Goal: Find specific page/section: Find specific page/section

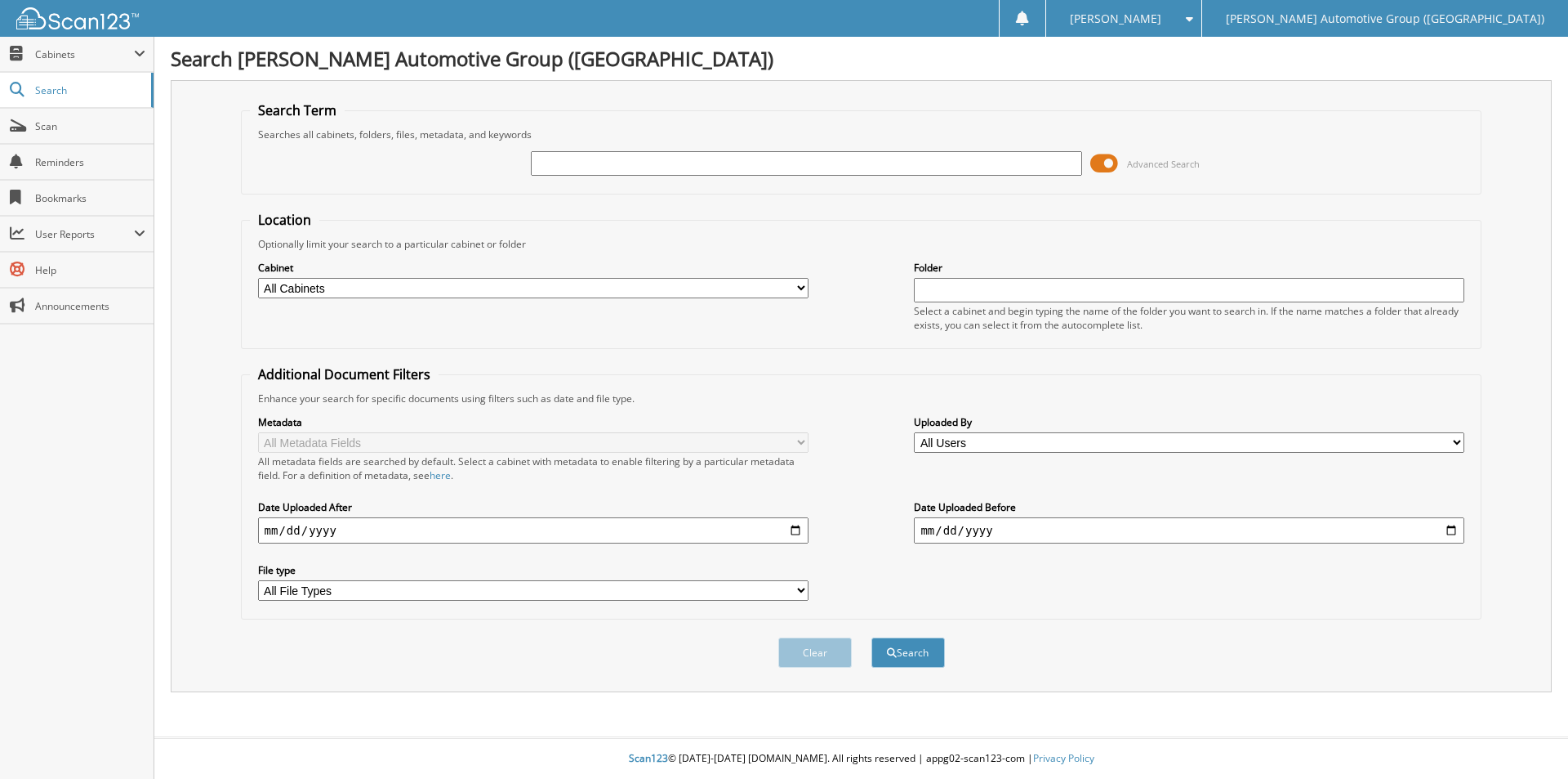
click at [603, 157] on input "text" at bounding box center [806, 163] width 550 height 24
type input "[PERSON_NAME]"
click at [871, 638] on button "Search" at bounding box center [907, 653] width 73 height 30
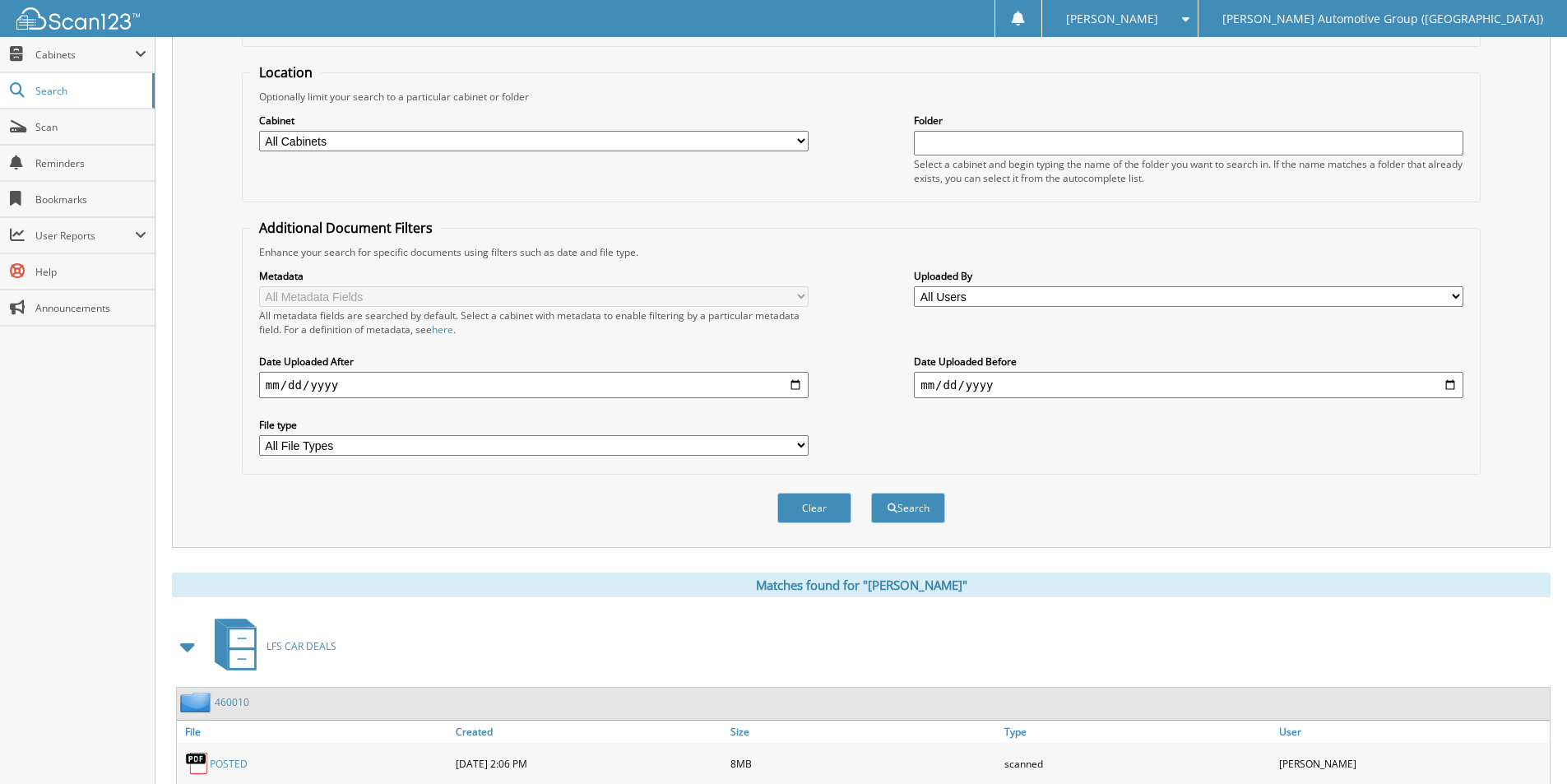
scroll to position [411, 0]
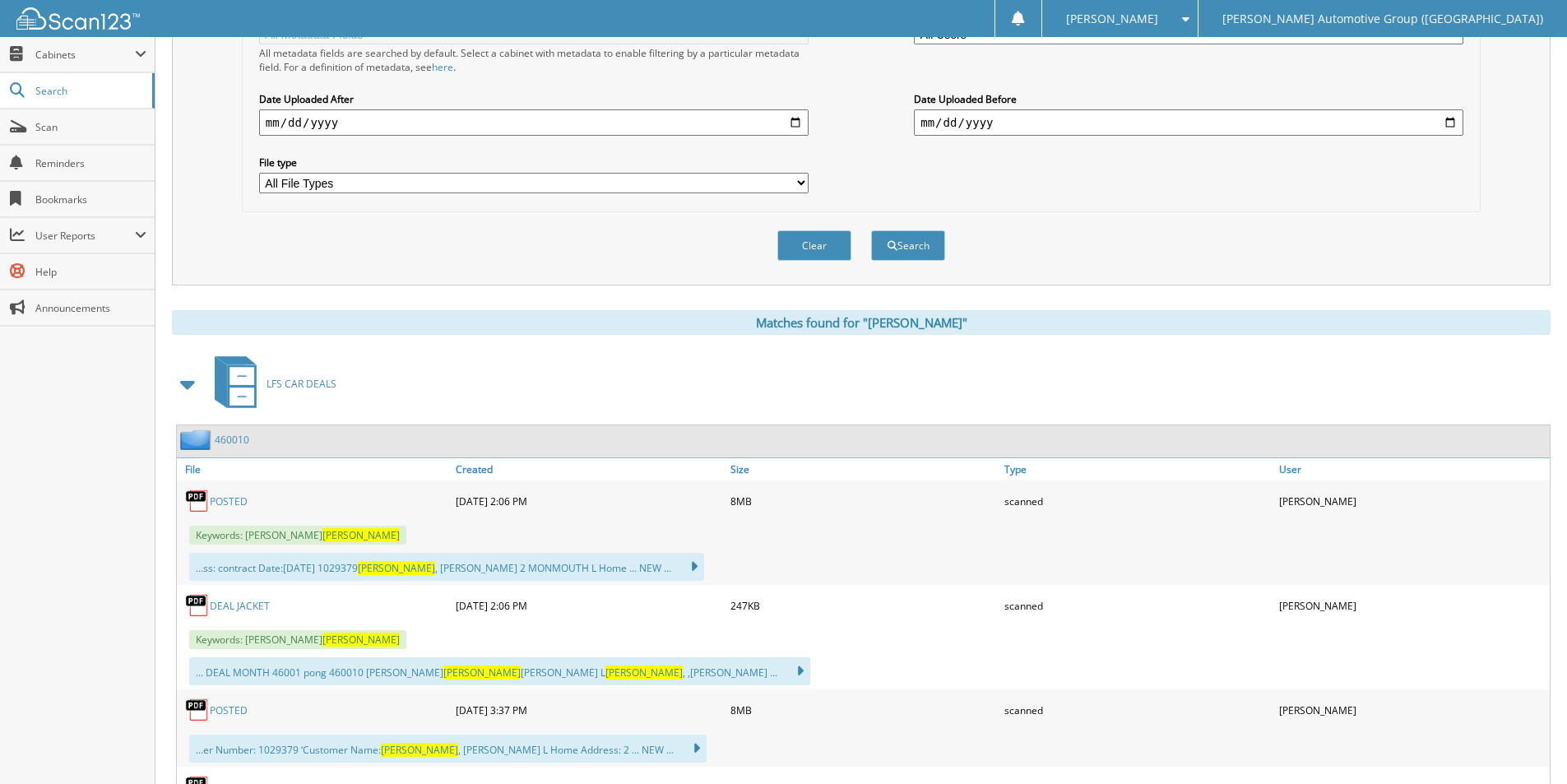
click at [242, 605] on link "DEAL JACKET" at bounding box center [239, 605] width 60 height 14
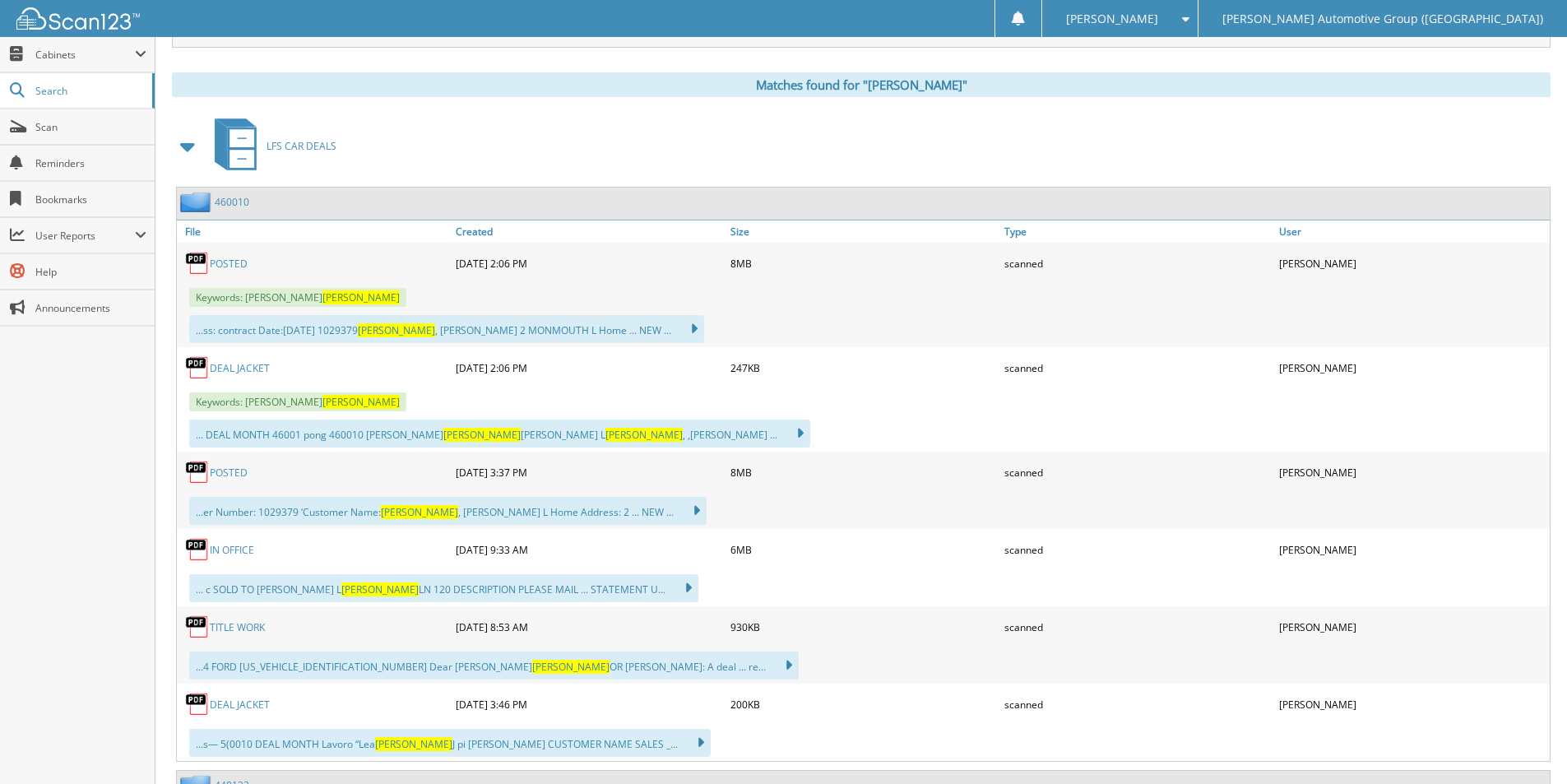
scroll to position [658, 0]
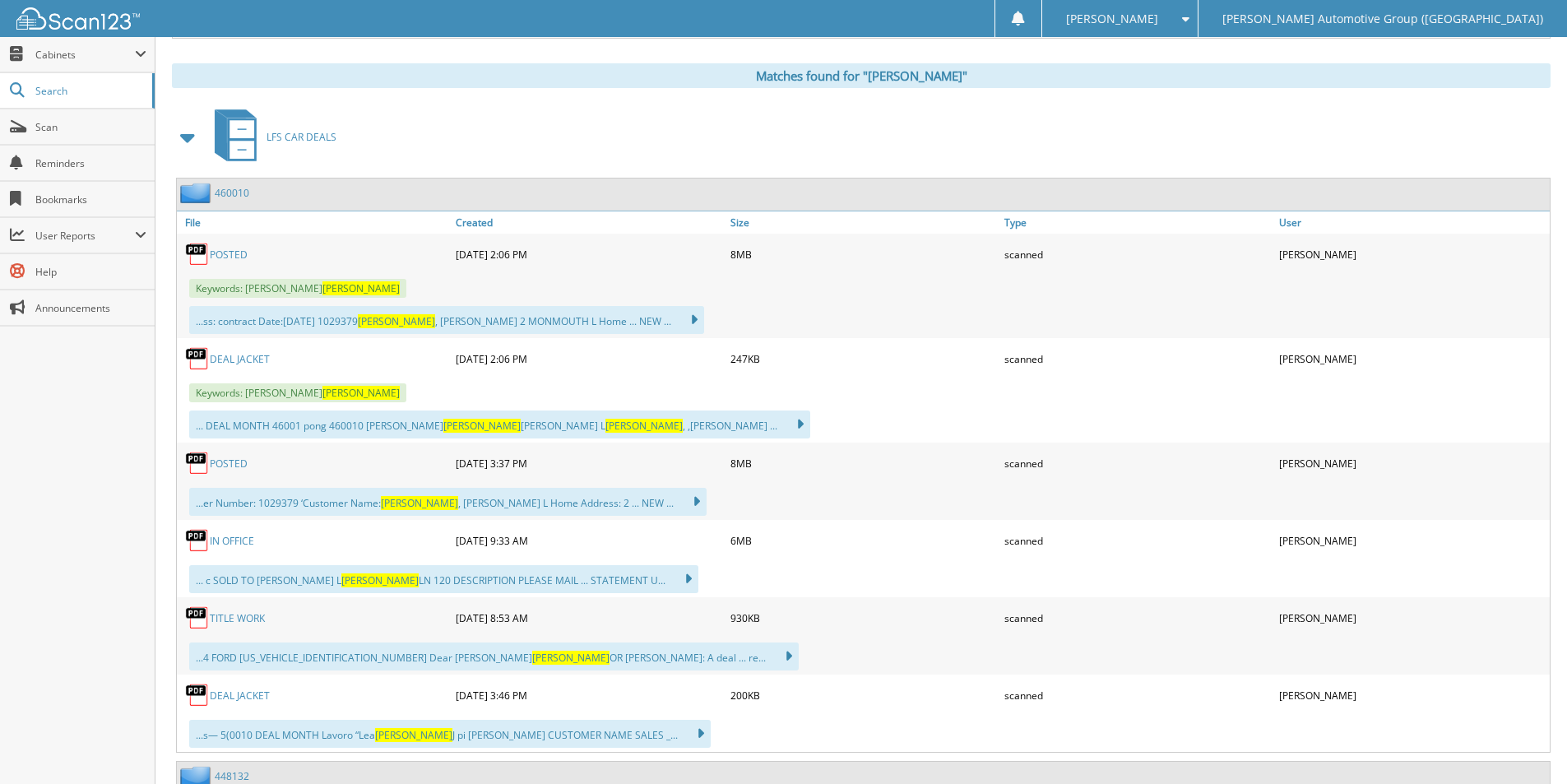
click at [231, 250] on link "POSTED" at bounding box center [228, 254] width 38 height 14
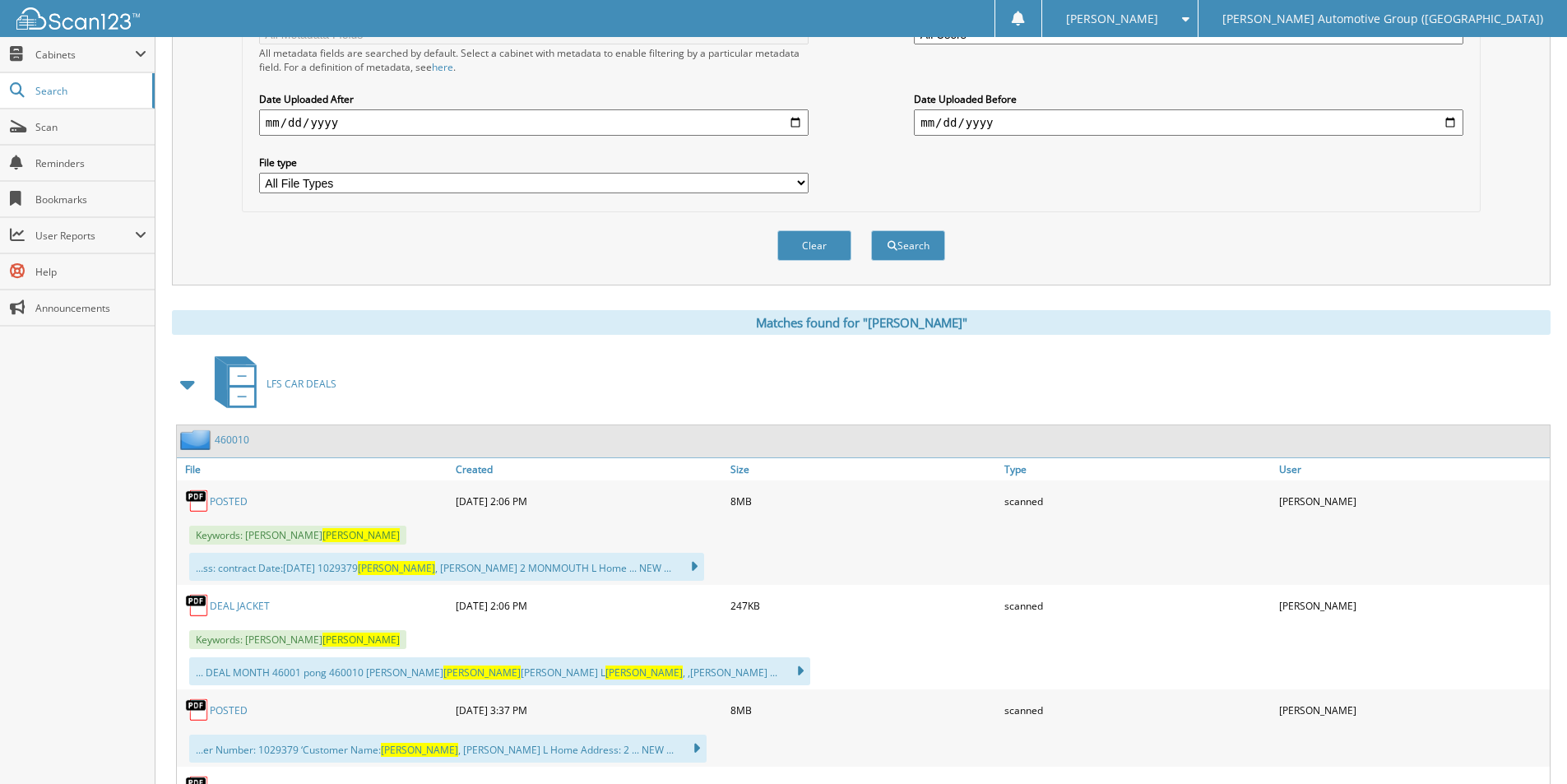
scroll to position [0, 0]
